Goal: Information Seeking & Learning: Learn about a topic

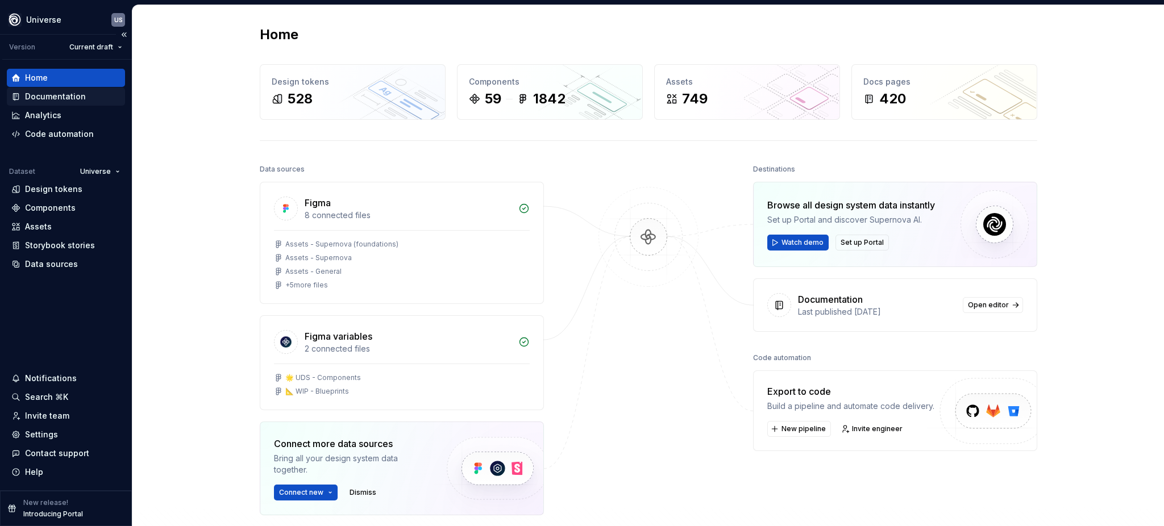
click at [67, 94] on div "Documentation" at bounding box center [55, 96] width 61 height 11
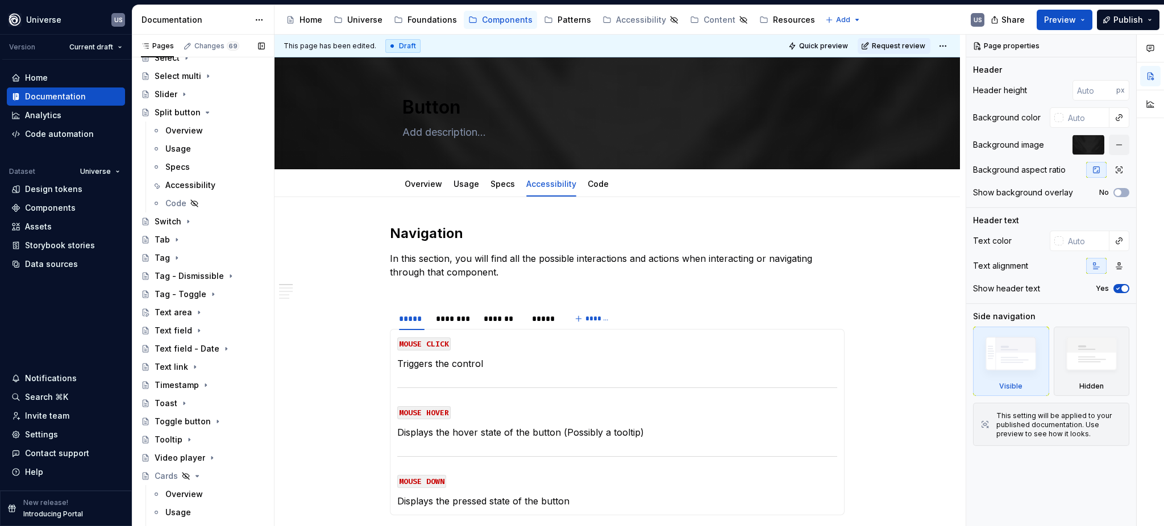
scroll to position [971, 0]
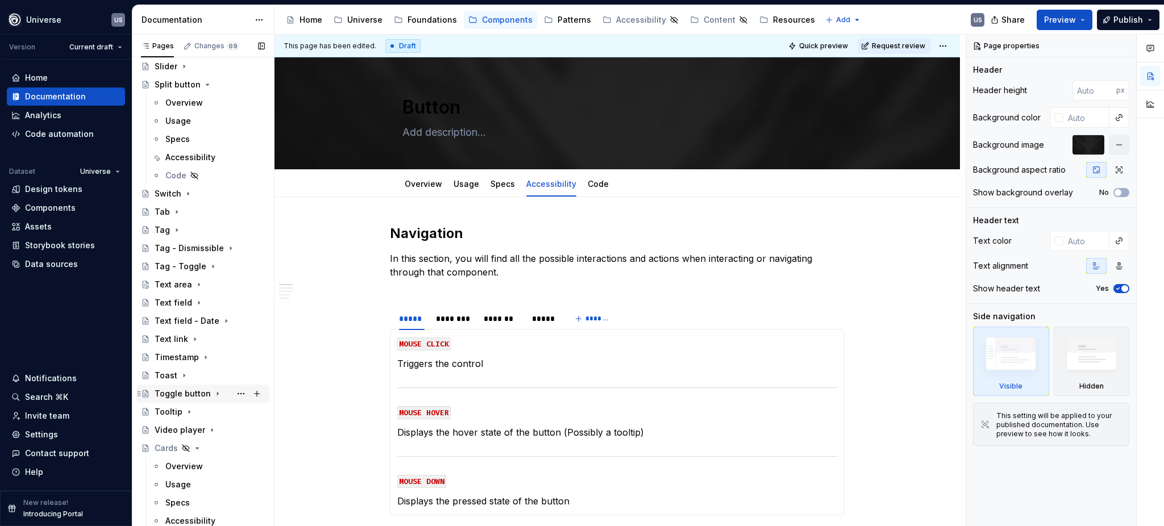
click at [195, 388] on div "Toggle button" at bounding box center [183, 393] width 56 height 11
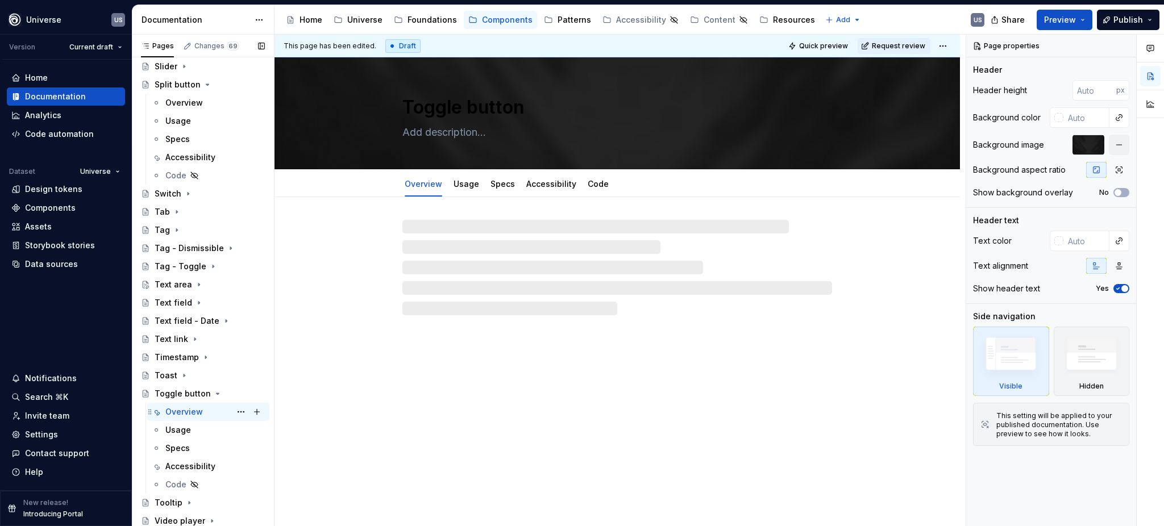
click at [190, 410] on div "Overview" at bounding box center [184, 411] width 38 height 11
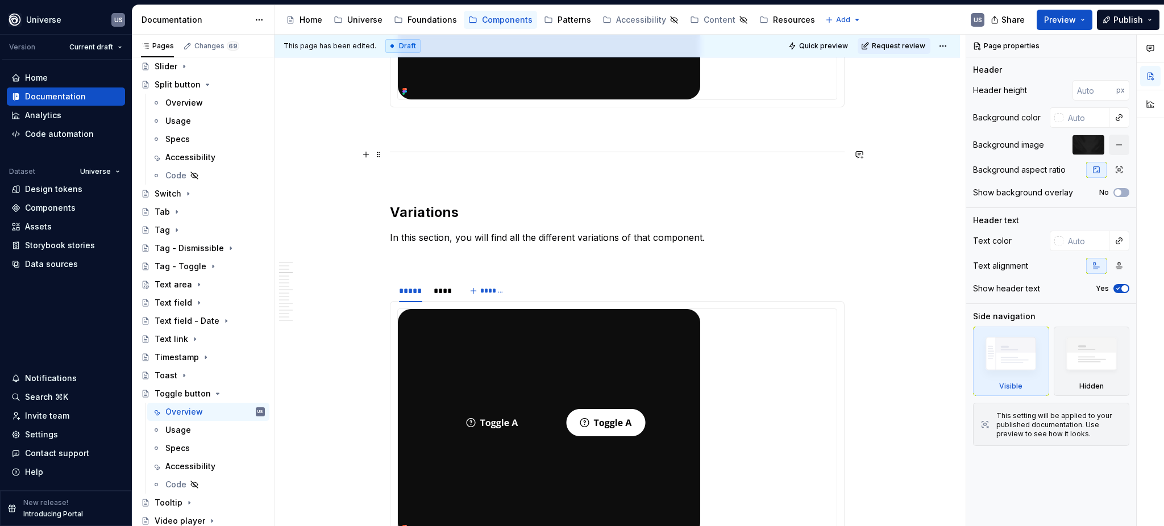
scroll to position [1060, 0]
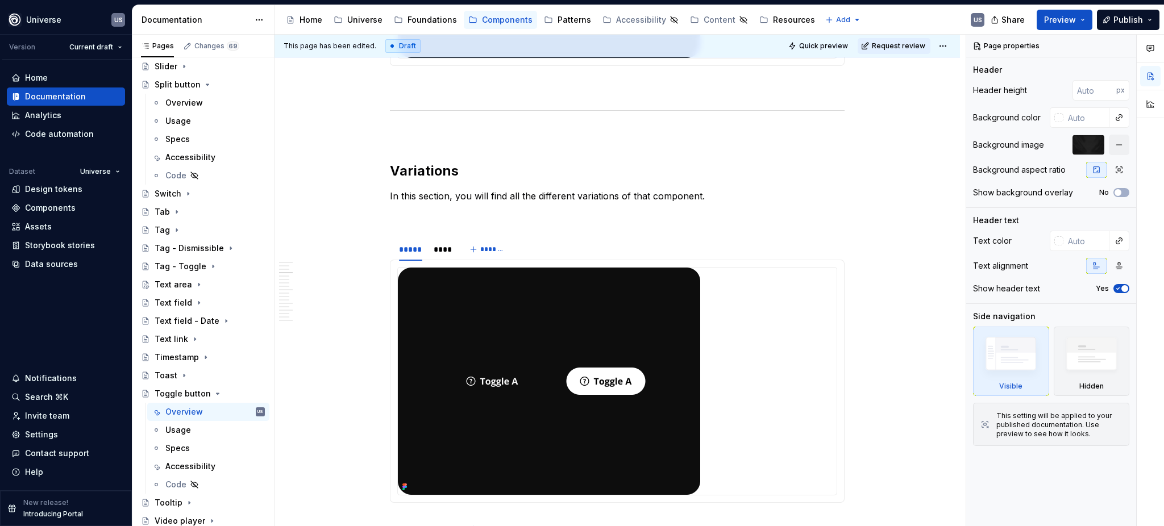
type textarea "*"
